Goal: Use online tool/utility: Utilize a website feature to perform a specific function

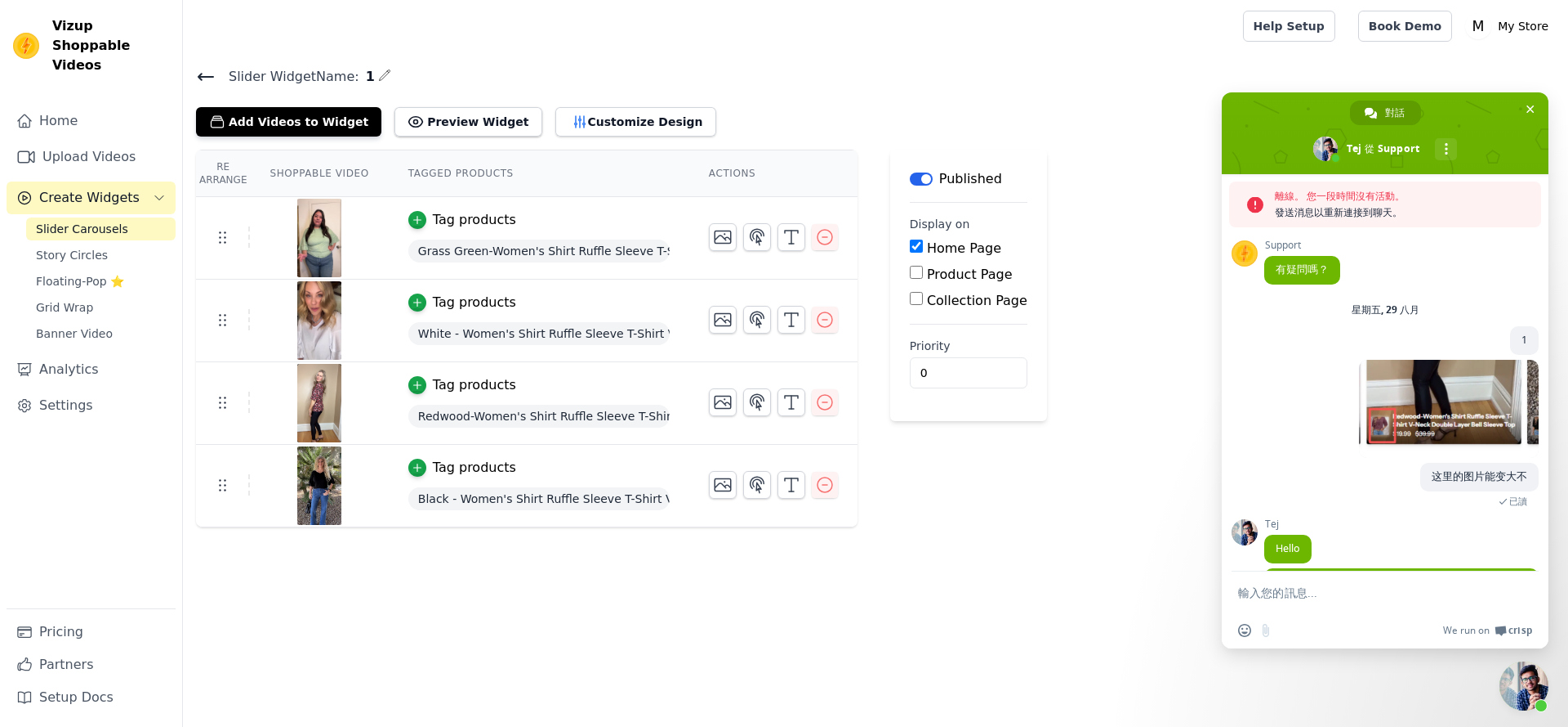
scroll to position [157, 0]
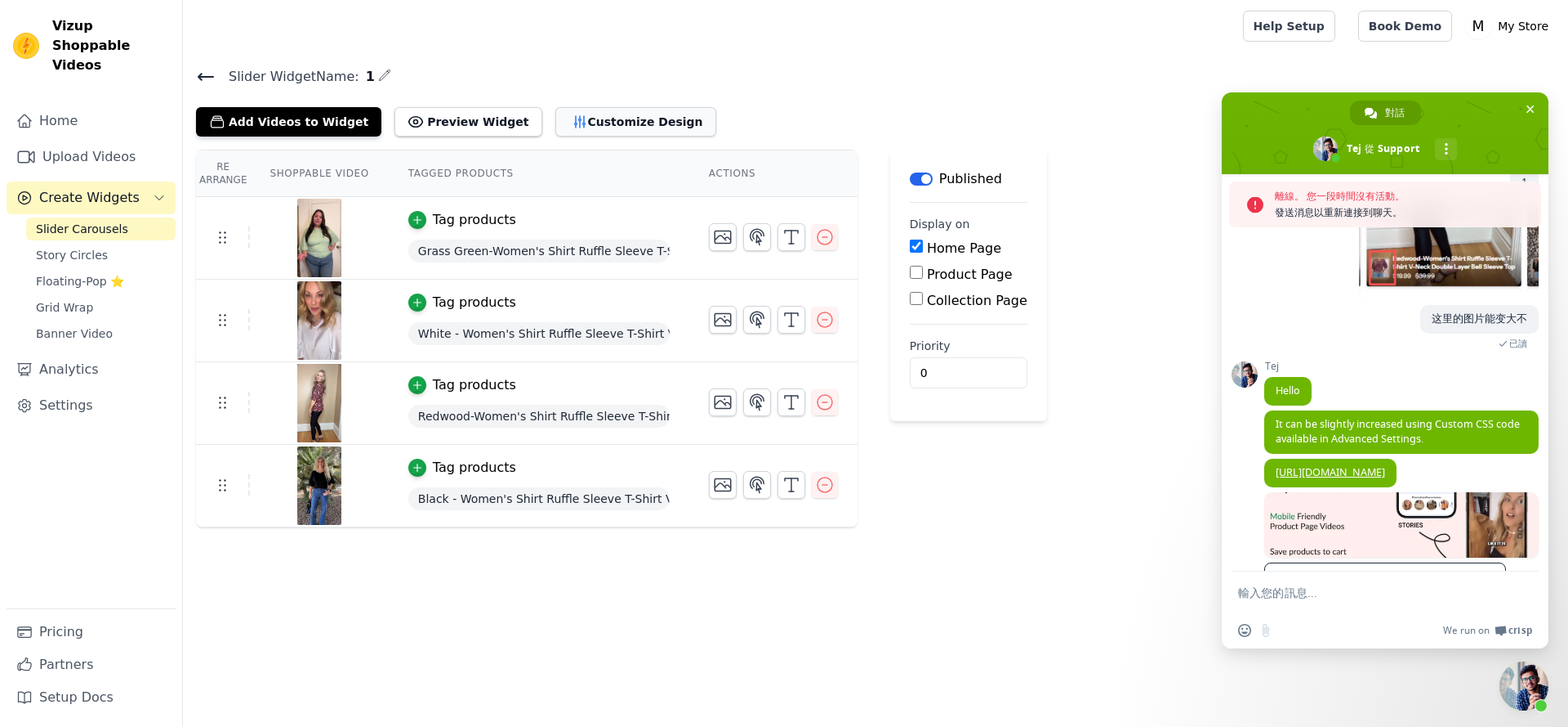
click at [661, 121] on button "Customize Design" at bounding box center [636, 122] width 161 height 29
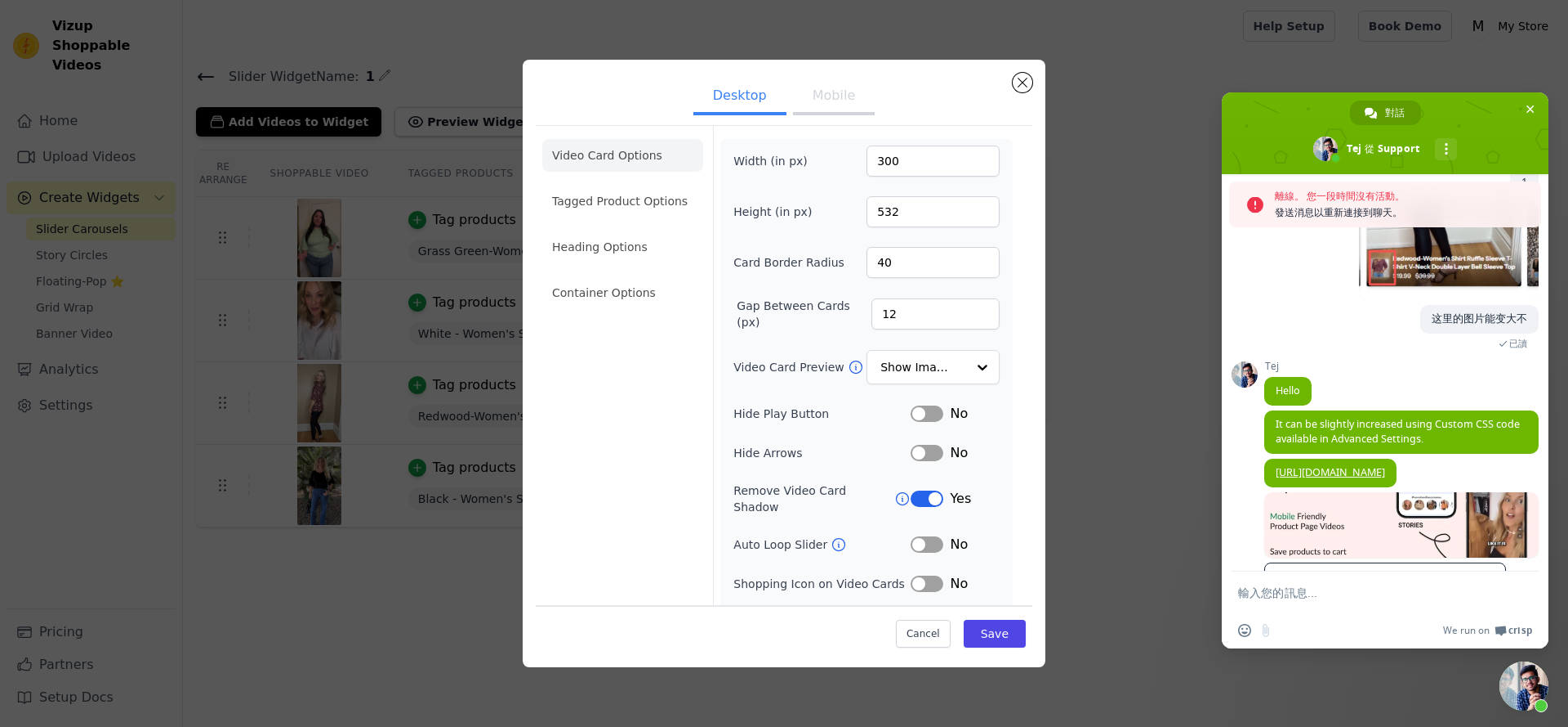
click at [806, 99] on button "Mobile" at bounding box center [834, 97] width 82 height 36
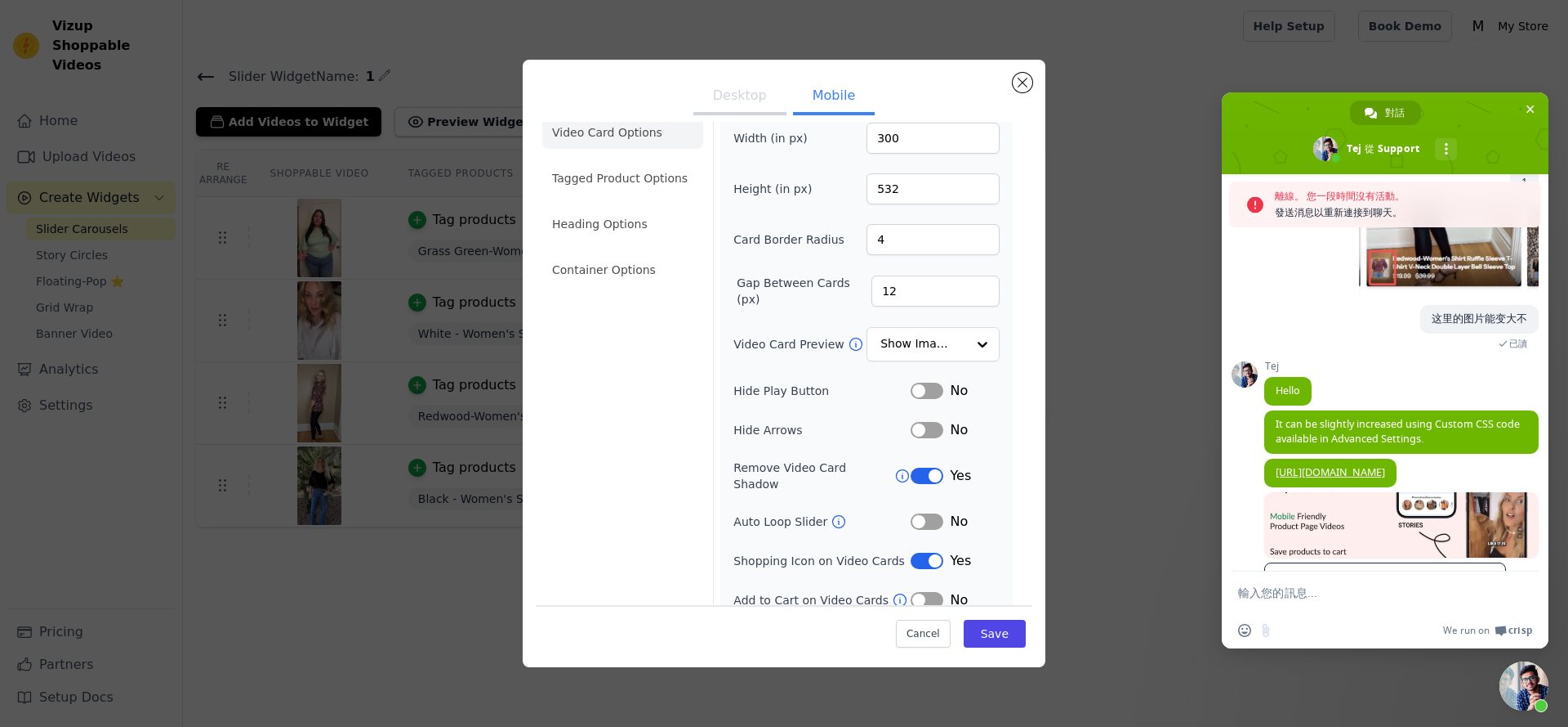
scroll to position [0, 0]
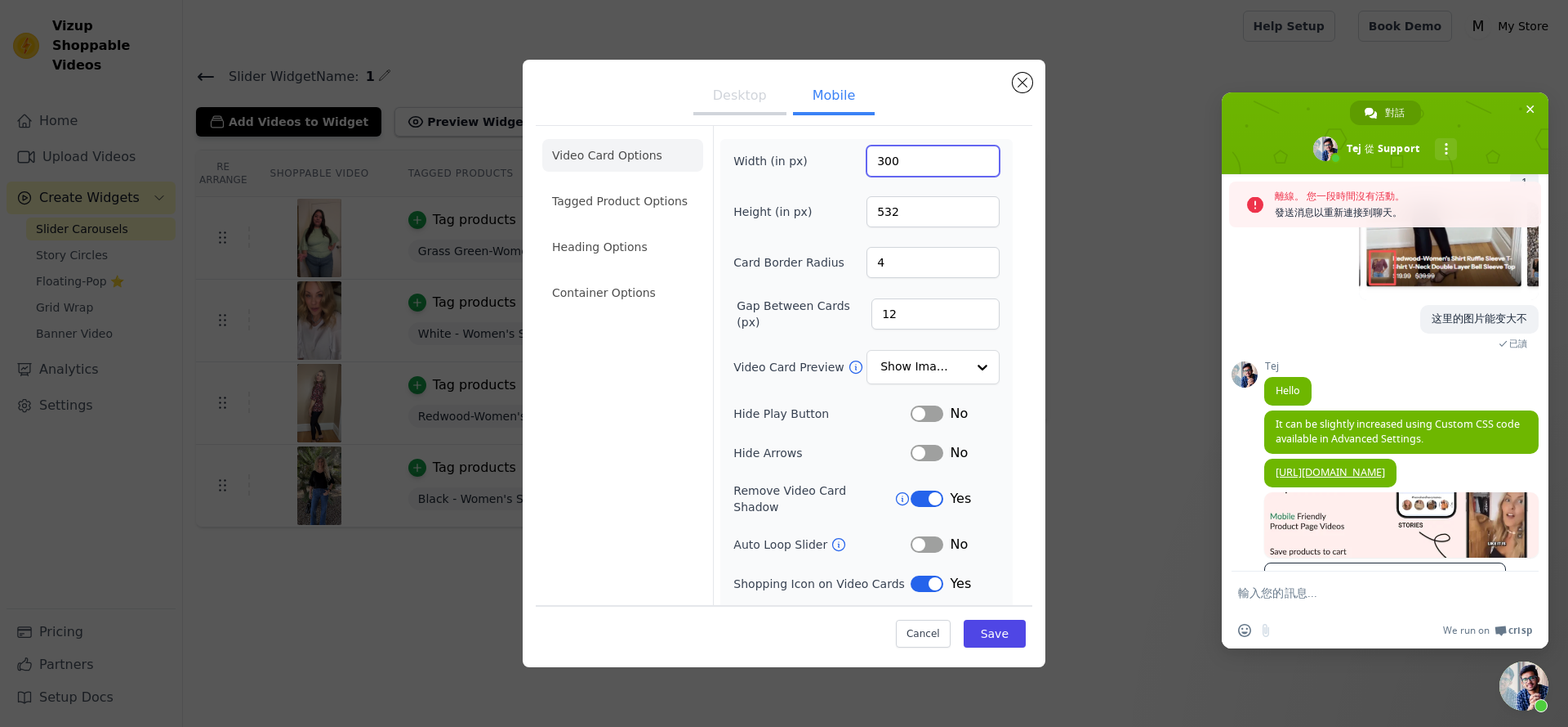
drag, startPoint x: 928, startPoint y: 170, endPoint x: 791, endPoint y: 181, distance: 137.4
click at [791, 181] on div "Width (in px) 300 Height (in px) 532 Card Border Radius 4 Gap Between Cards (px…" at bounding box center [867, 408] width 266 height 526
type input "200"
drag, startPoint x: 892, startPoint y: 215, endPoint x: 836, endPoint y: 206, distance: 56.7
click at [836, 206] on div "Height (in px) 532" at bounding box center [867, 211] width 266 height 31
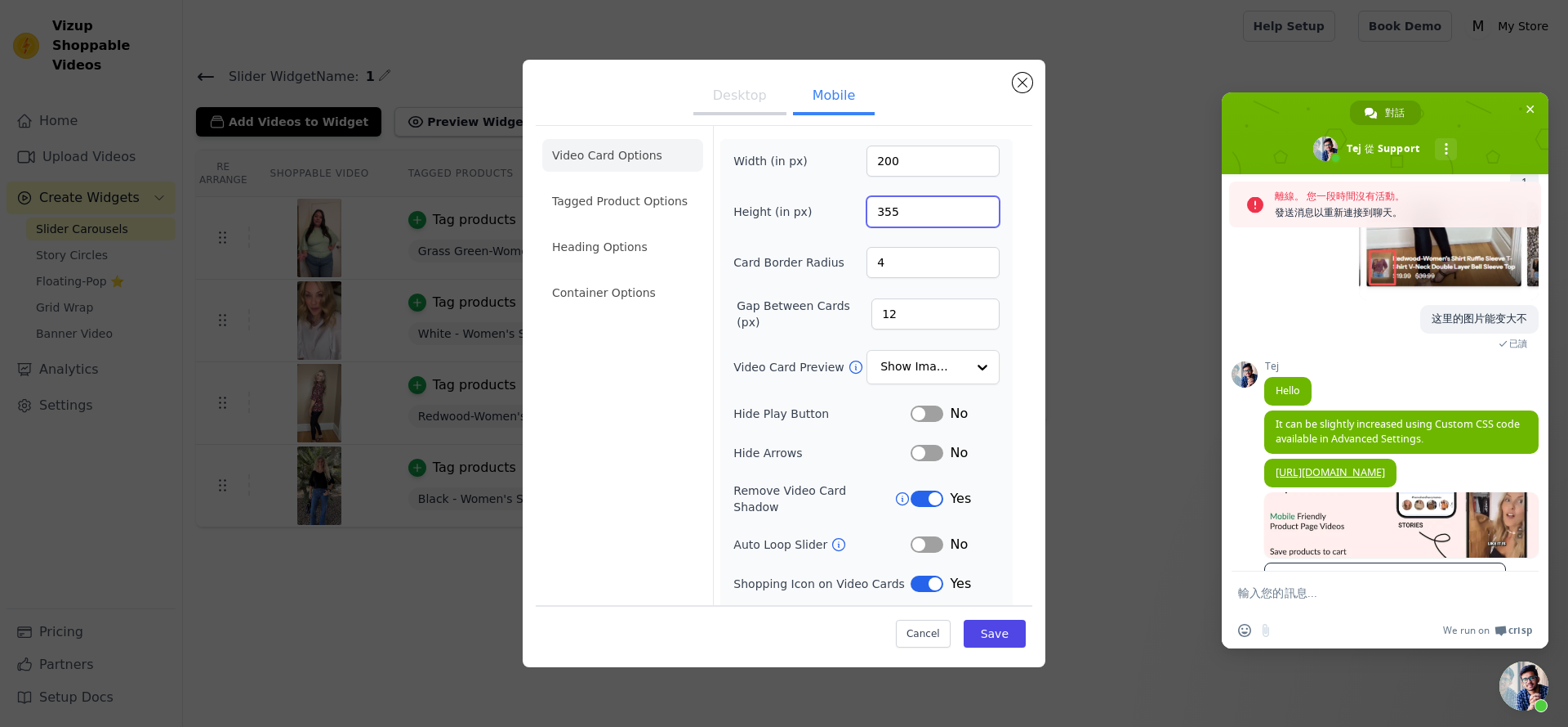
type input "355"
click at [741, 104] on button "Desktop" at bounding box center [740, 97] width 94 height 36
click at [812, 98] on button "Mobile" at bounding box center [834, 97] width 82 height 36
click at [740, 91] on button "Desktop" at bounding box center [740, 97] width 94 height 36
click at [986, 646] on button "Save" at bounding box center [995, 633] width 62 height 28
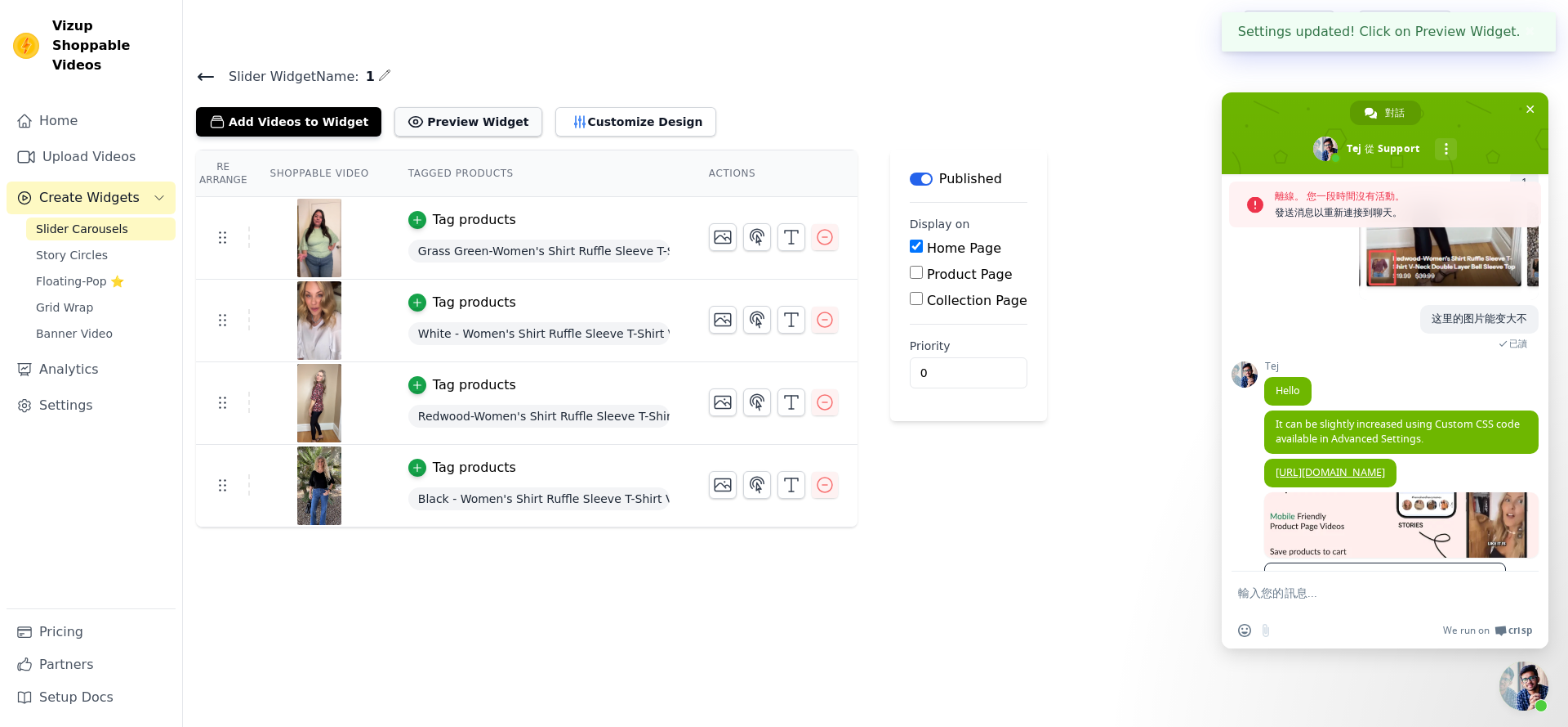
click at [457, 112] on button "Preview Widget" at bounding box center [468, 122] width 147 height 29
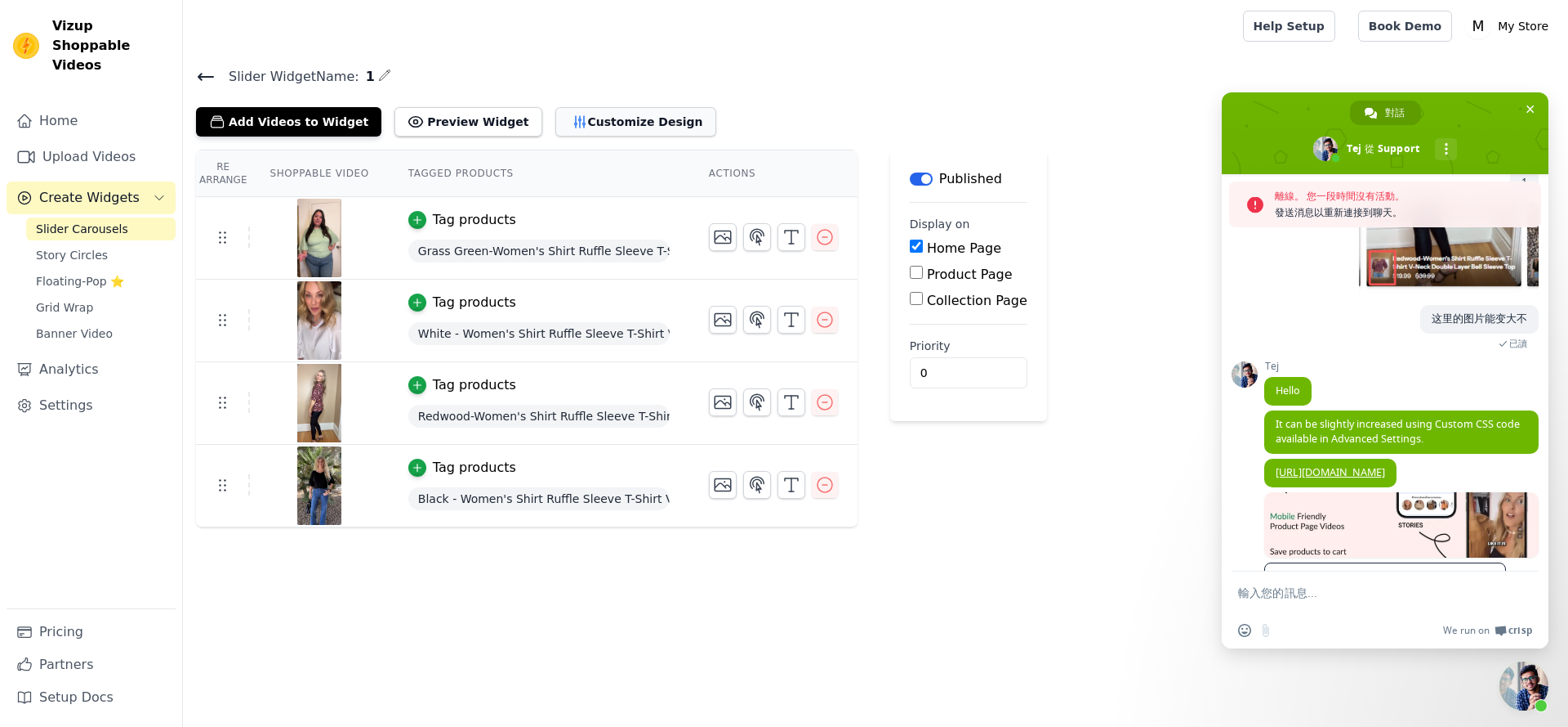
click at [632, 133] on button "Customize Design" at bounding box center [636, 122] width 161 height 29
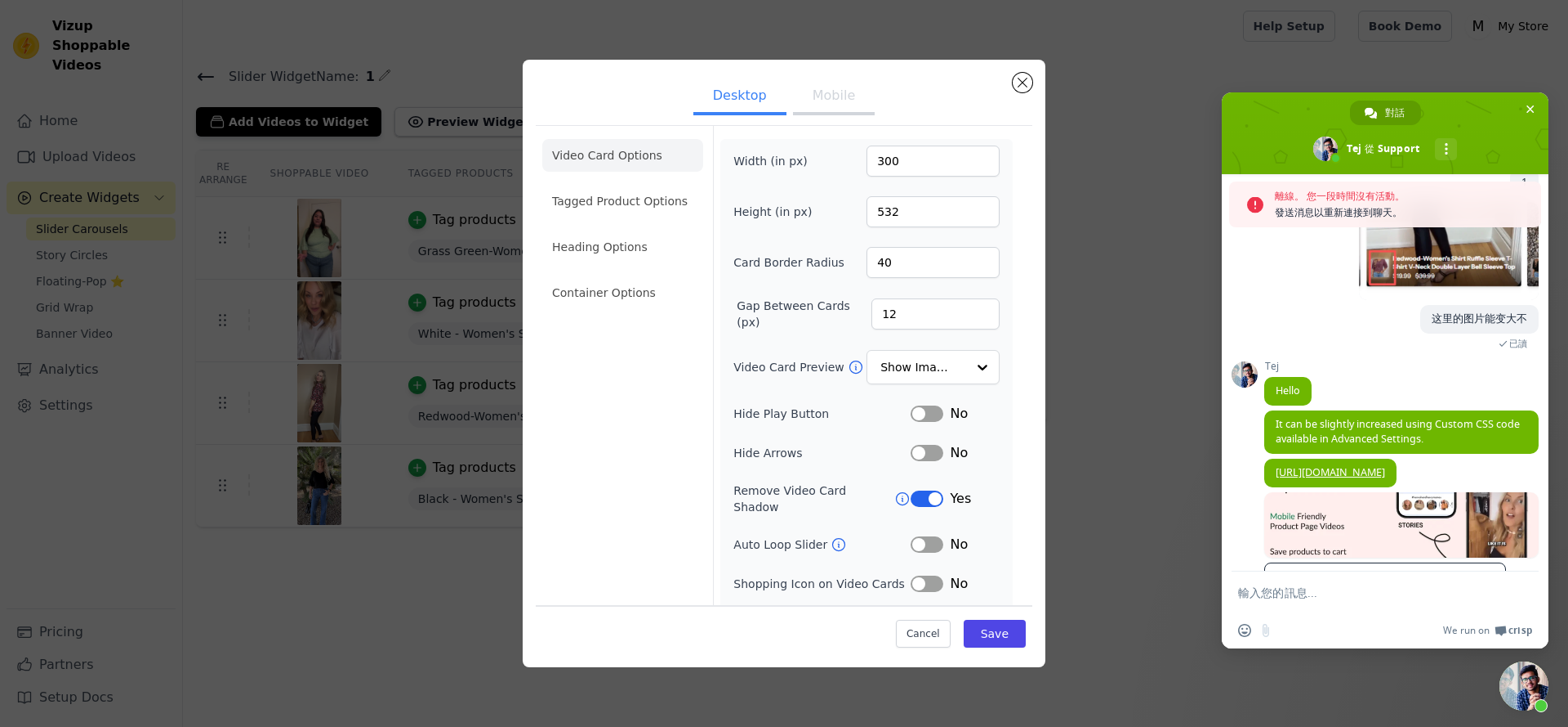
click at [809, 100] on button "Mobile" at bounding box center [834, 97] width 82 height 36
click at [758, 92] on button "Desktop" at bounding box center [740, 97] width 94 height 36
click at [801, 97] on button "Mobile" at bounding box center [834, 97] width 82 height 36
click at [735, 99] on button "Desktop" at bounding box center [740, 97] width 94 height 36
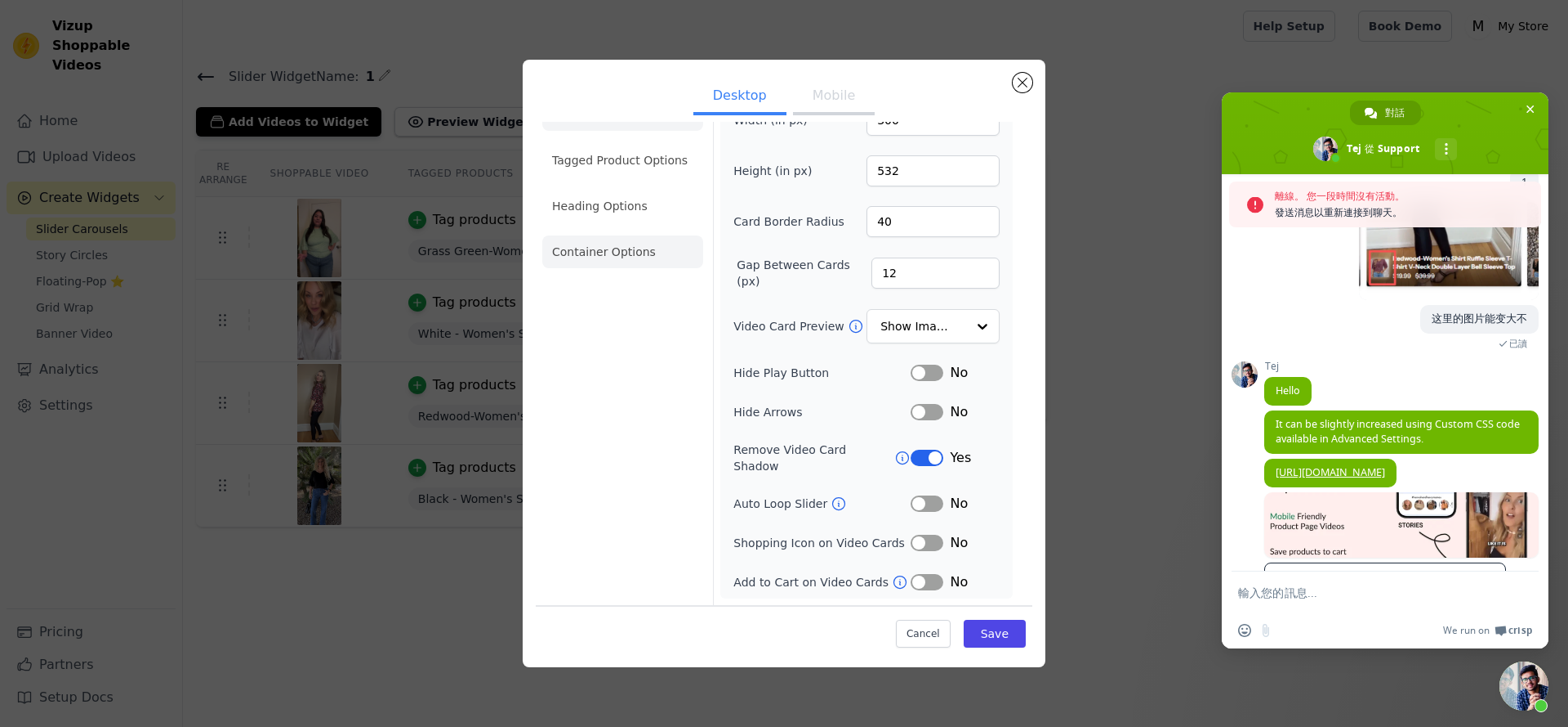
click at [631, 237] on li "Container Options" at bounding box center [622, 252] width 161 height 33
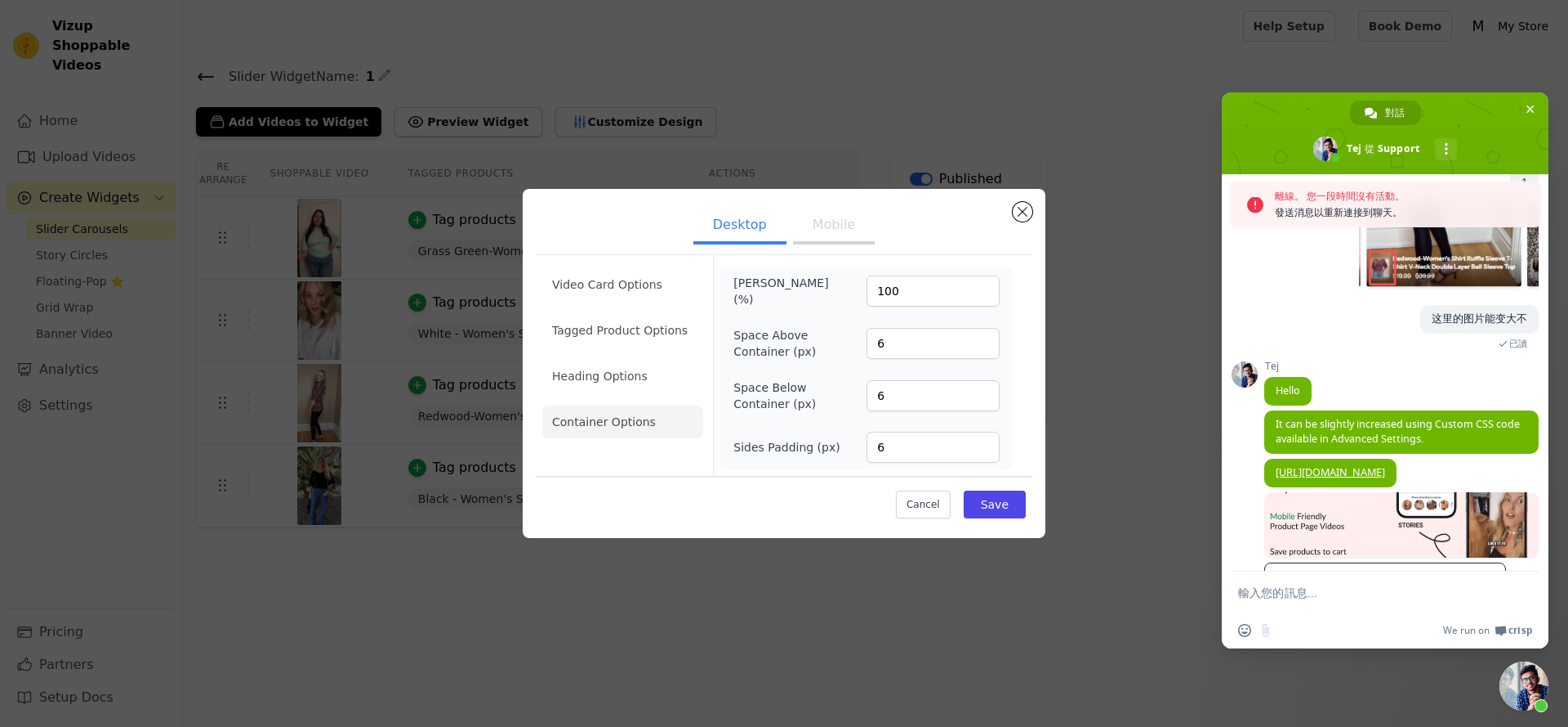
scroll to position [0, 0]
click at [828, 228] on button "Mobile" at bounding box center [834, 226] width 82 height 36
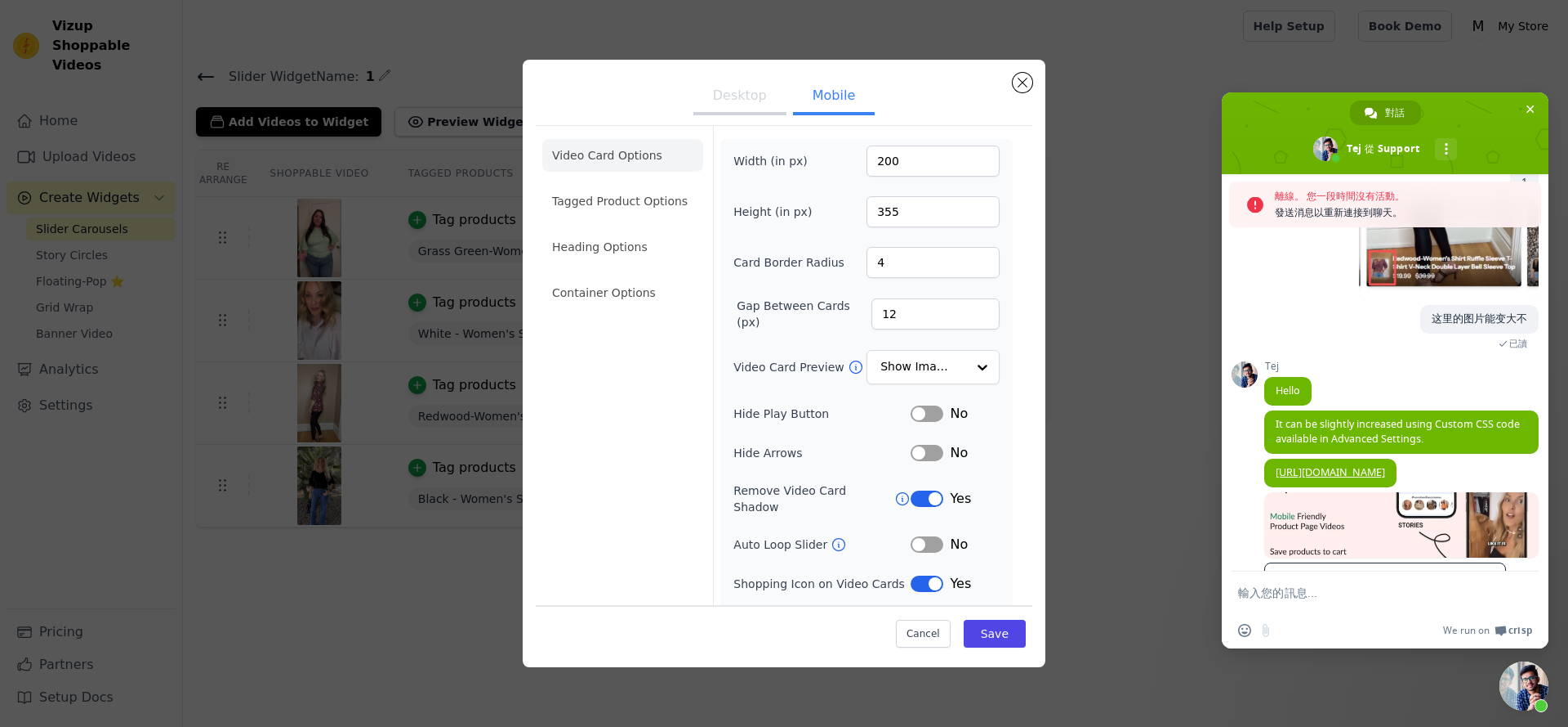
scroll to position [80, 0]
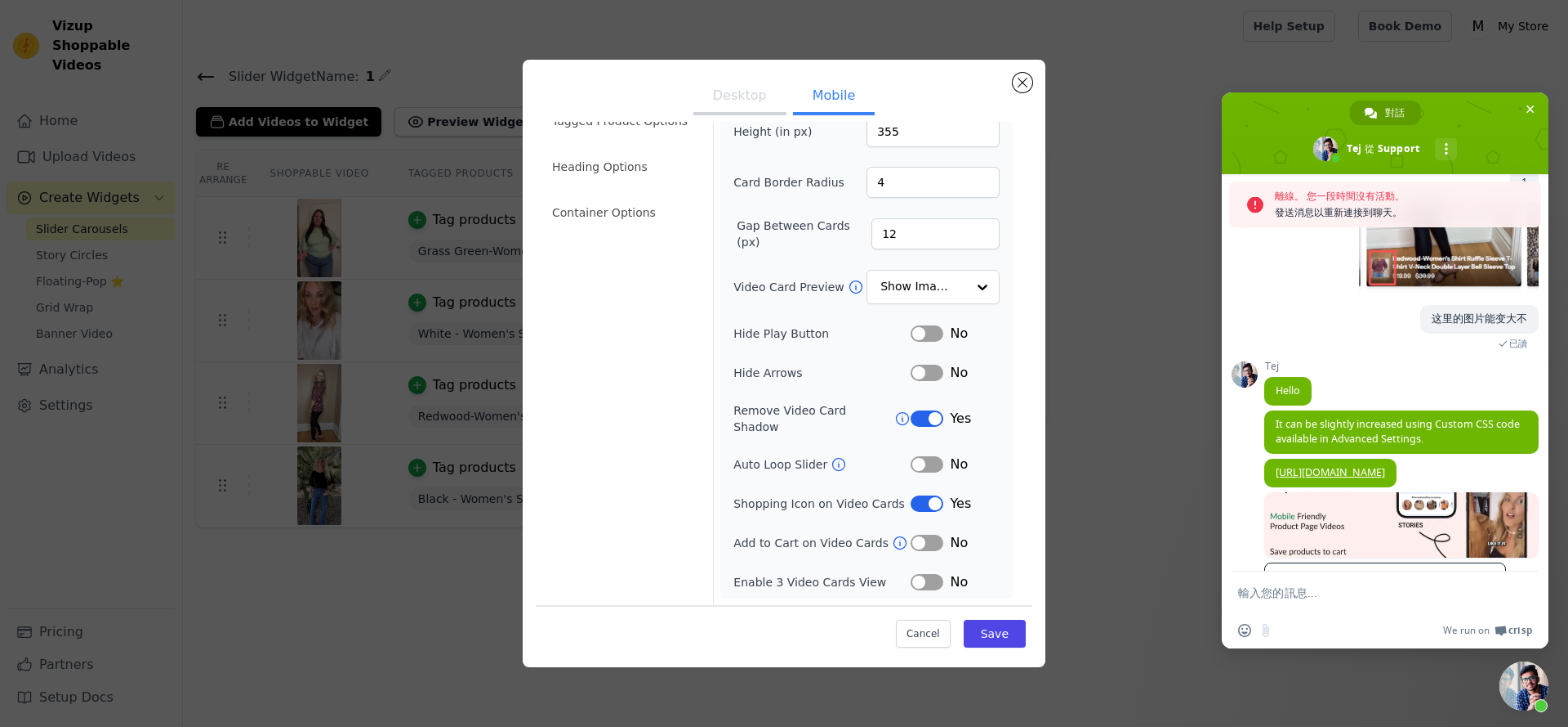
click at [646, 194] on ul "Video Card Options Tagged Product Options Heading Options Container Options" at bounding box center [622, 144] width 161 height 183
click at [627, 204] on li "Container Options" at bounding box center [622, 212] width 161 height 33
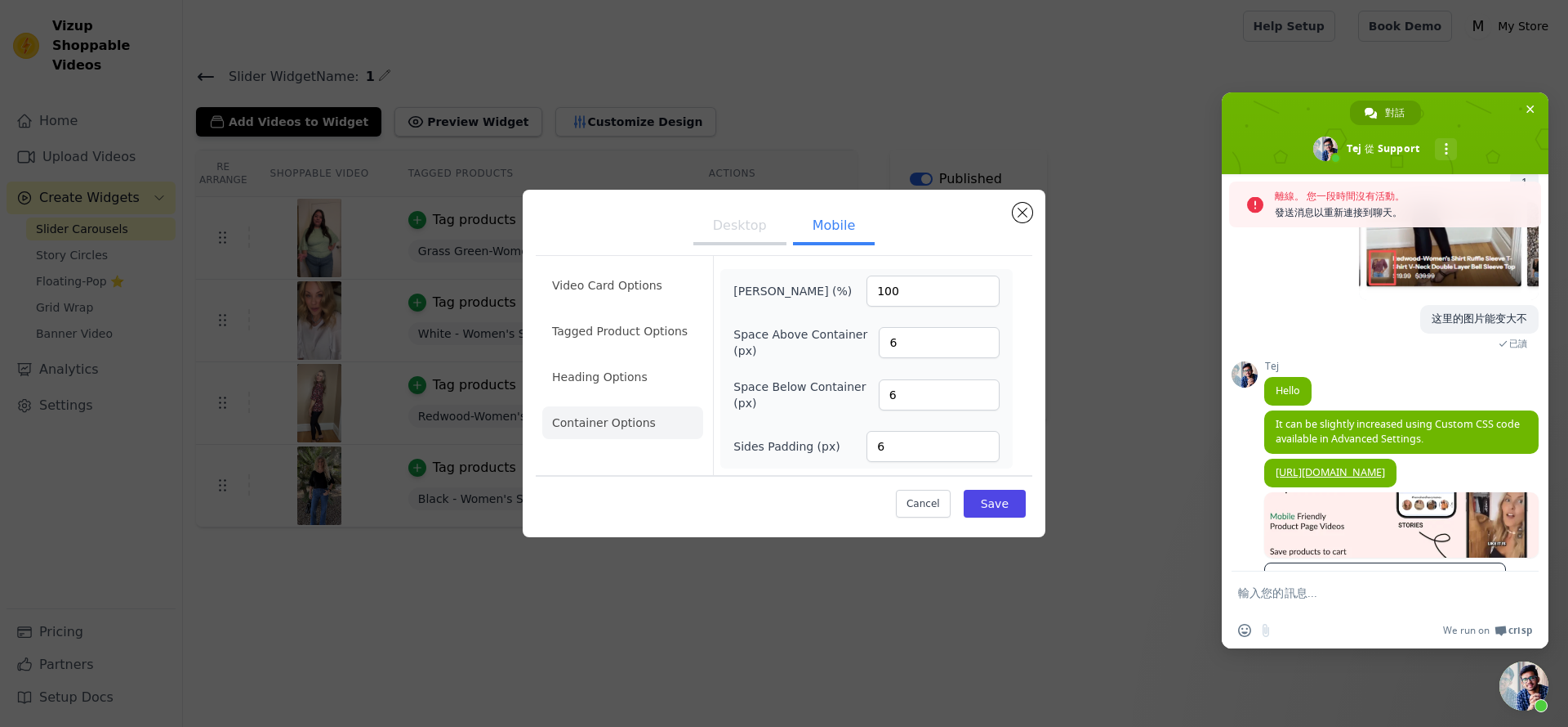
scroll to position [0, 0]
click at [590, 363] on li "Heading Options" at bounding box center [622, 377] width 161 height 33
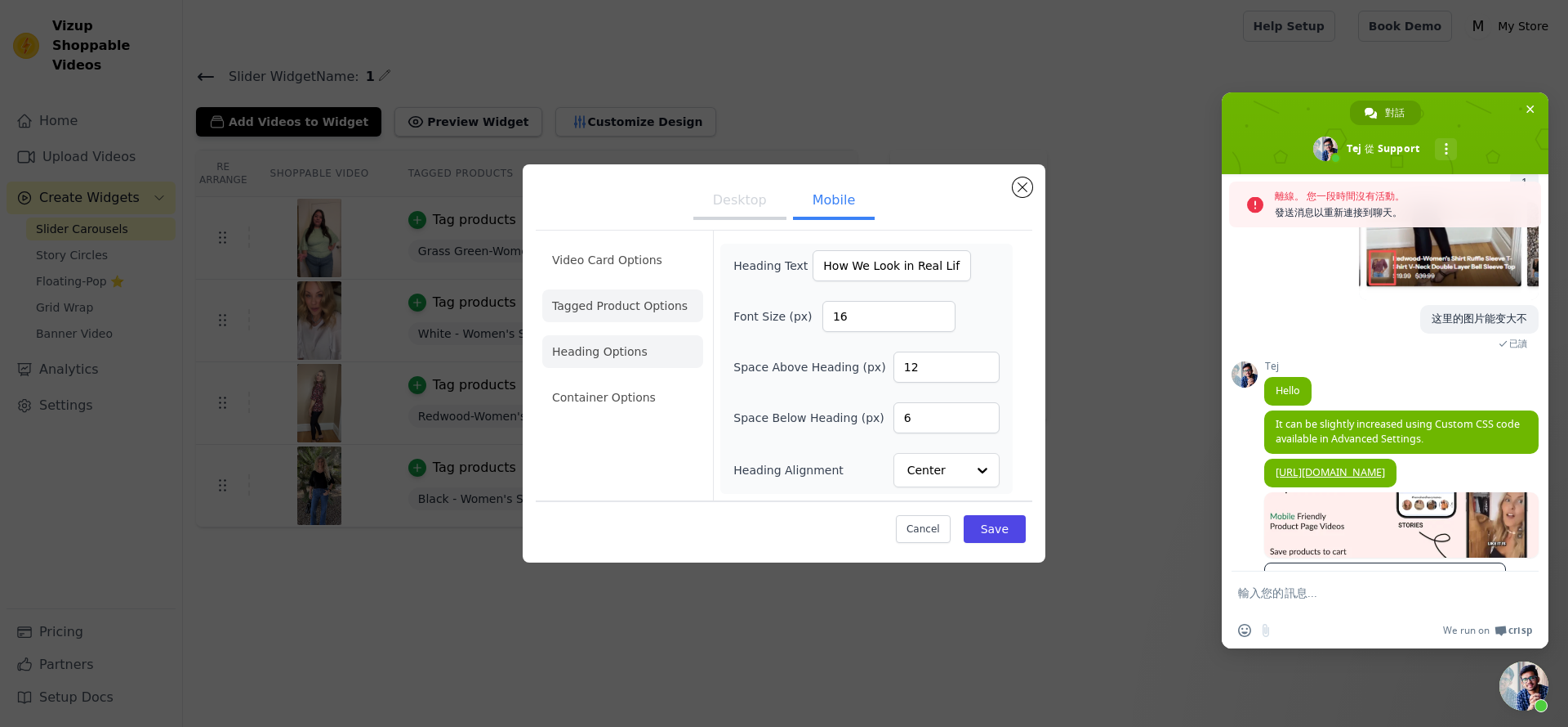
click at [608, 381] on li "Tagged Product Options" at bounding box center [622, 398] width 161 height 33
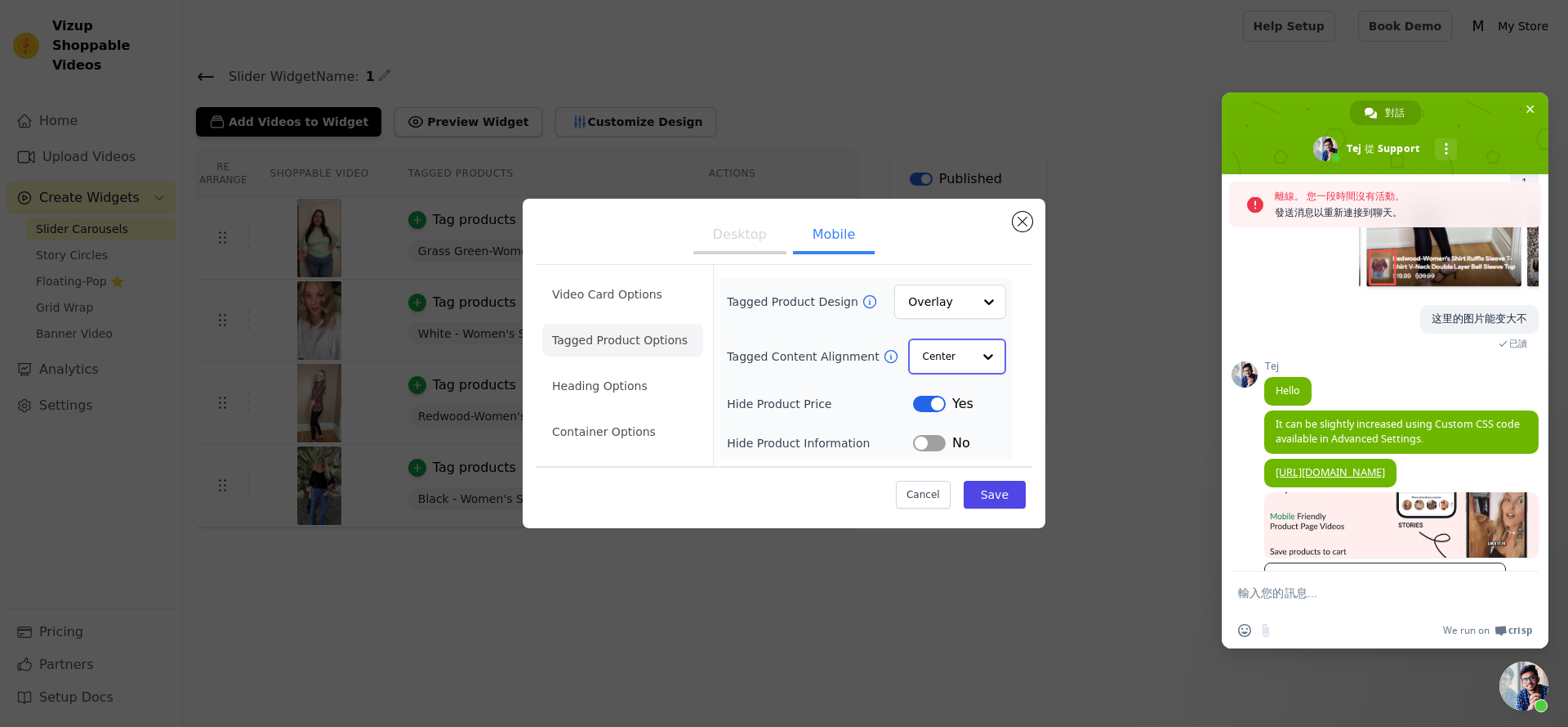
click at [969, 365] on input "Tagged Content Alignment" at bounding box center [948, 356] width 49 height 33
click at [954, 312] on input "Tagged Product Design" at bounding box center [940, 302] width 63 height 33
click at [613, 311] on ul "Video Card Options Tagged Product Options Heading Options Container Options" at bounding box center [622, 364] width 161 height 183
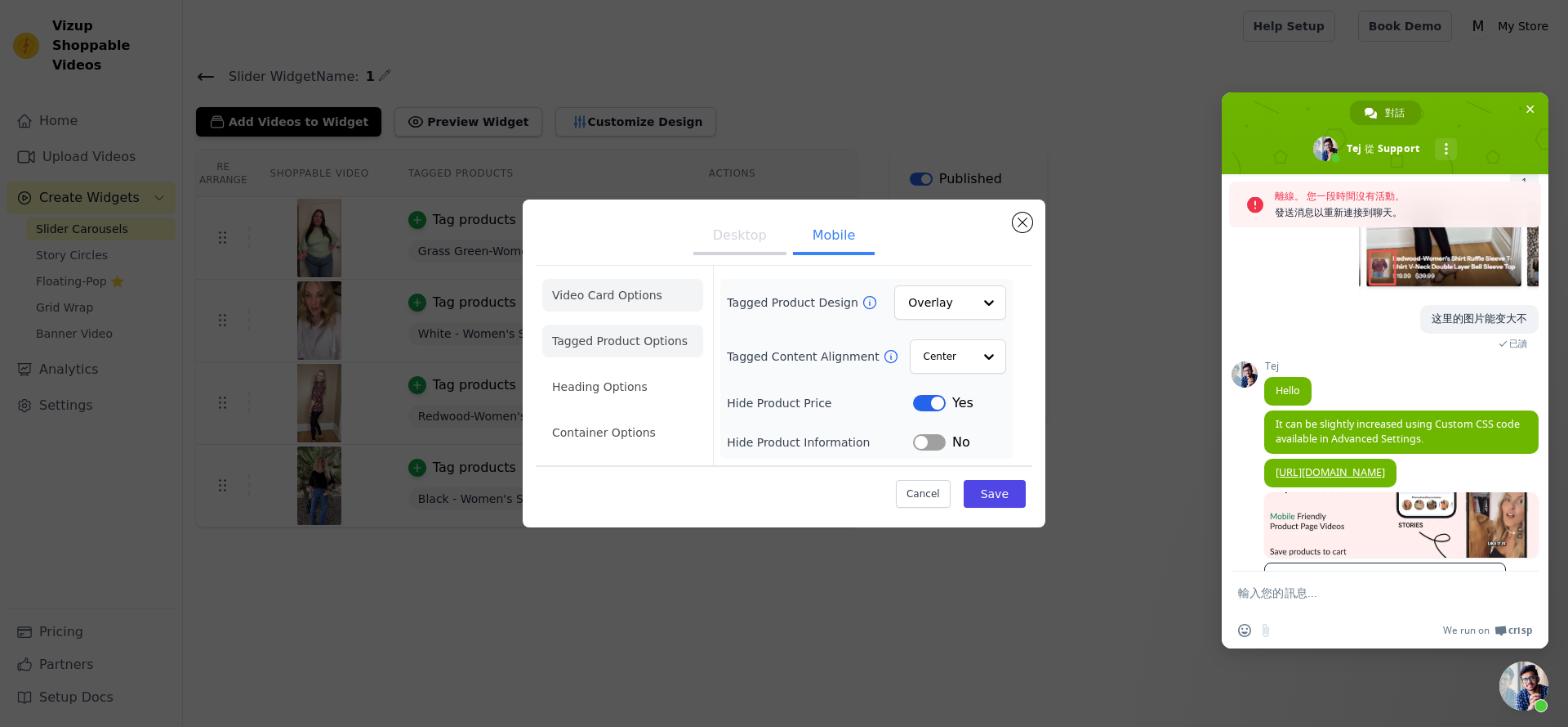
click at [617, 324] on li "Video Card Options" at bounding box center [622, 341] width 161 height 33
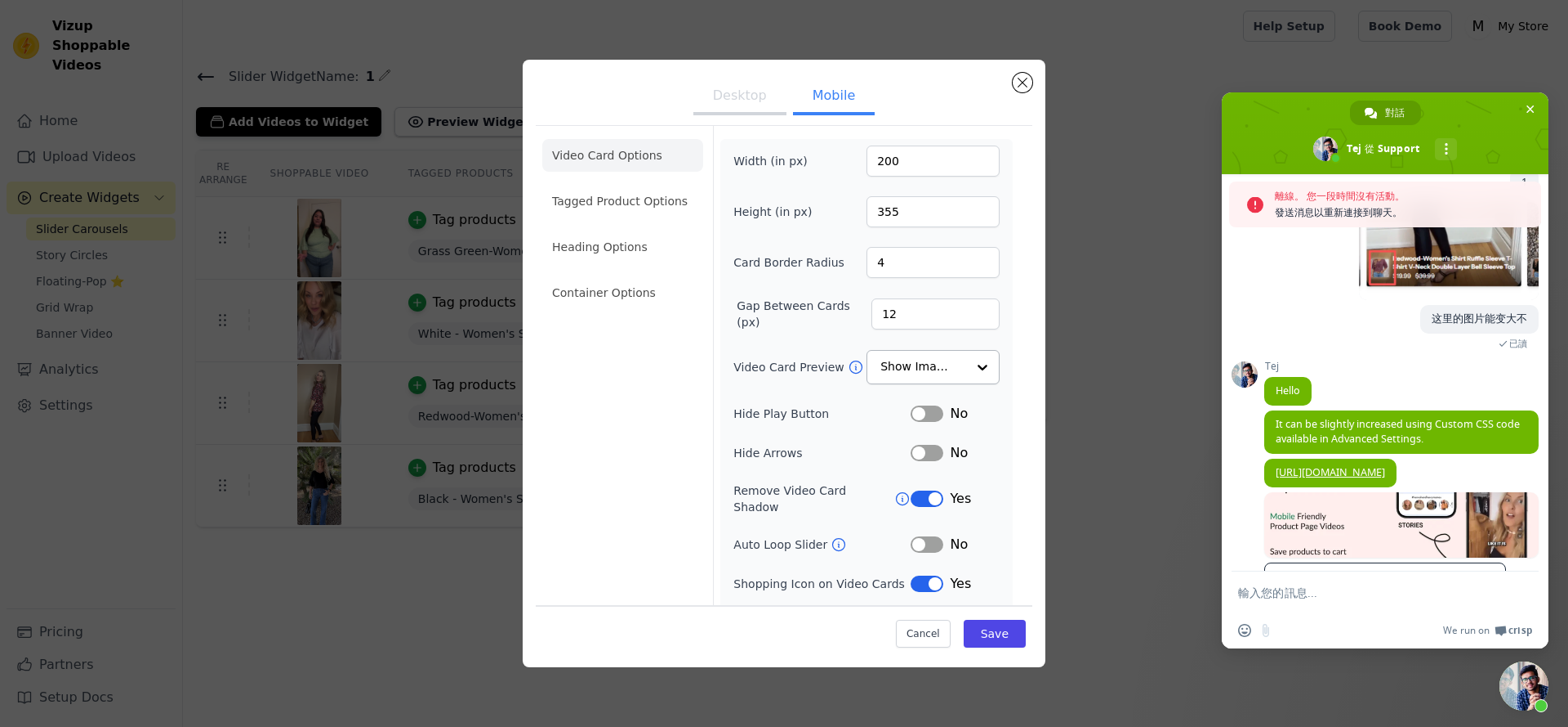
scroll to position [80, 0]
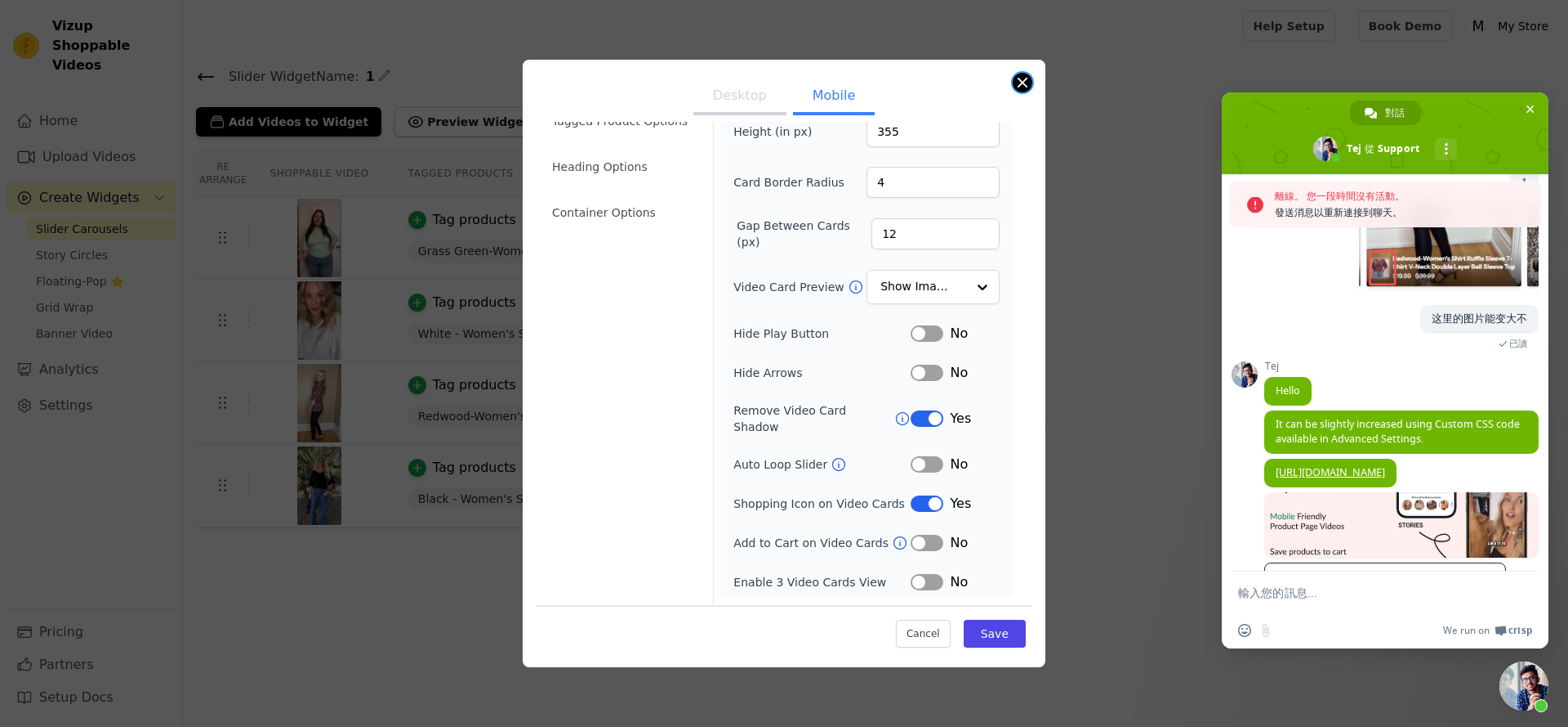
click at [1025, 75] on button "Close modal" at bounding box center [1023, 82] width 19 height 19
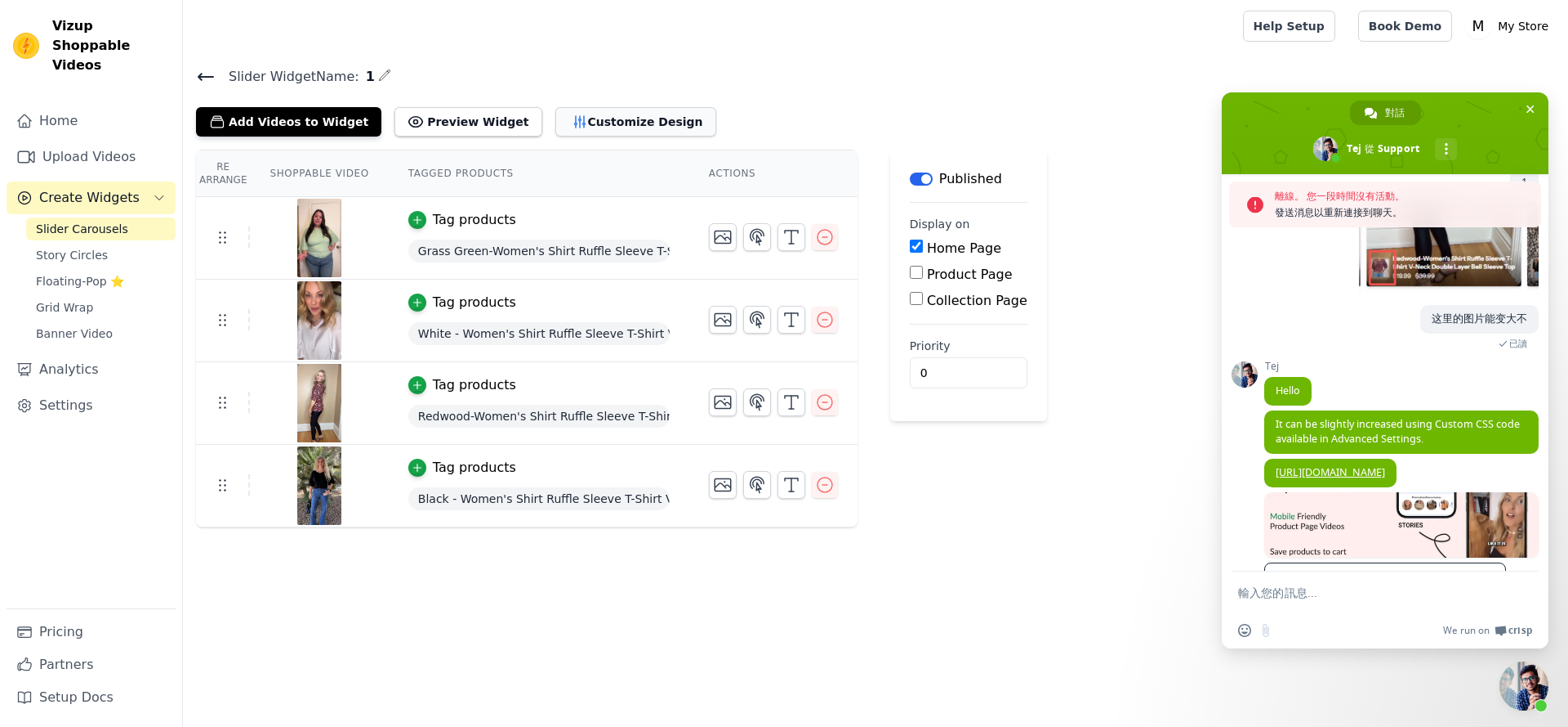
click at [625, 116] on button "Customize Design" at bounding box center [636, 122] width 161 height 29
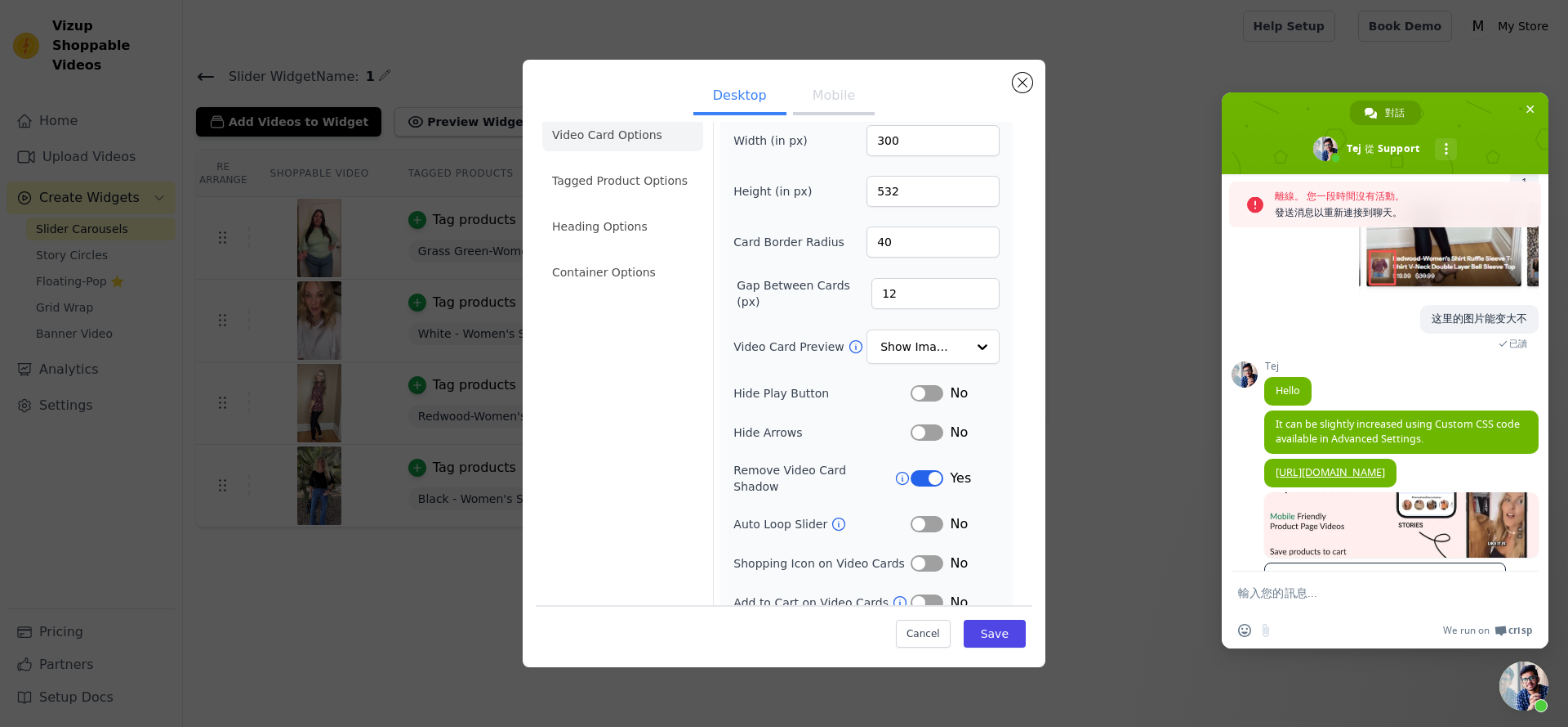
scroll to position [0, 0]
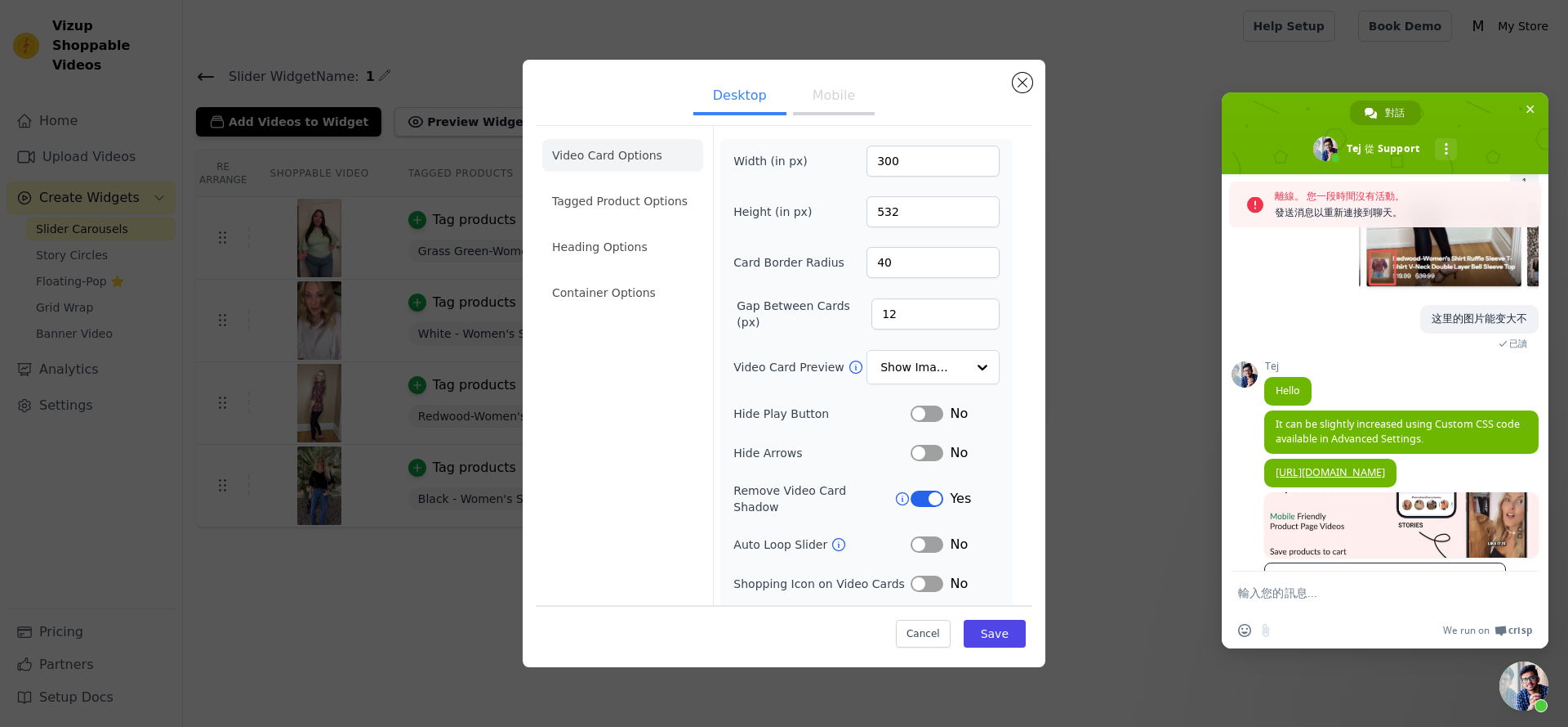
click at [815, 95] on button "Mobile" at bounding box center [834, 97] width 82 height 36
click at [759, 103] on button "Desktop" at bounding box center [740, 97] width 94 height 36
click at [1021, 84] on button "Close modal" at bounding box center [1023, 82] width 19 height 19
